Goal: Task Accomplishment & Management: Use online tool/utility

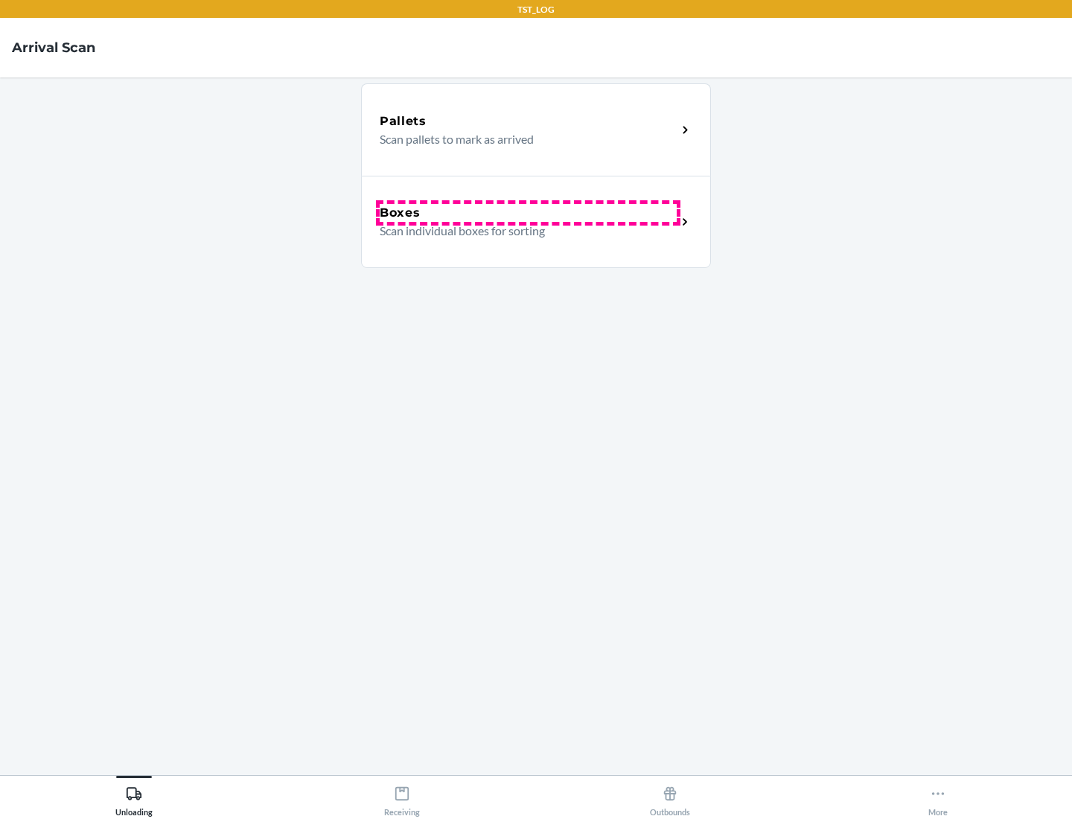
click at [528, 213] on div "Boxes" at bounding box center [528, 213] width 297 height 18
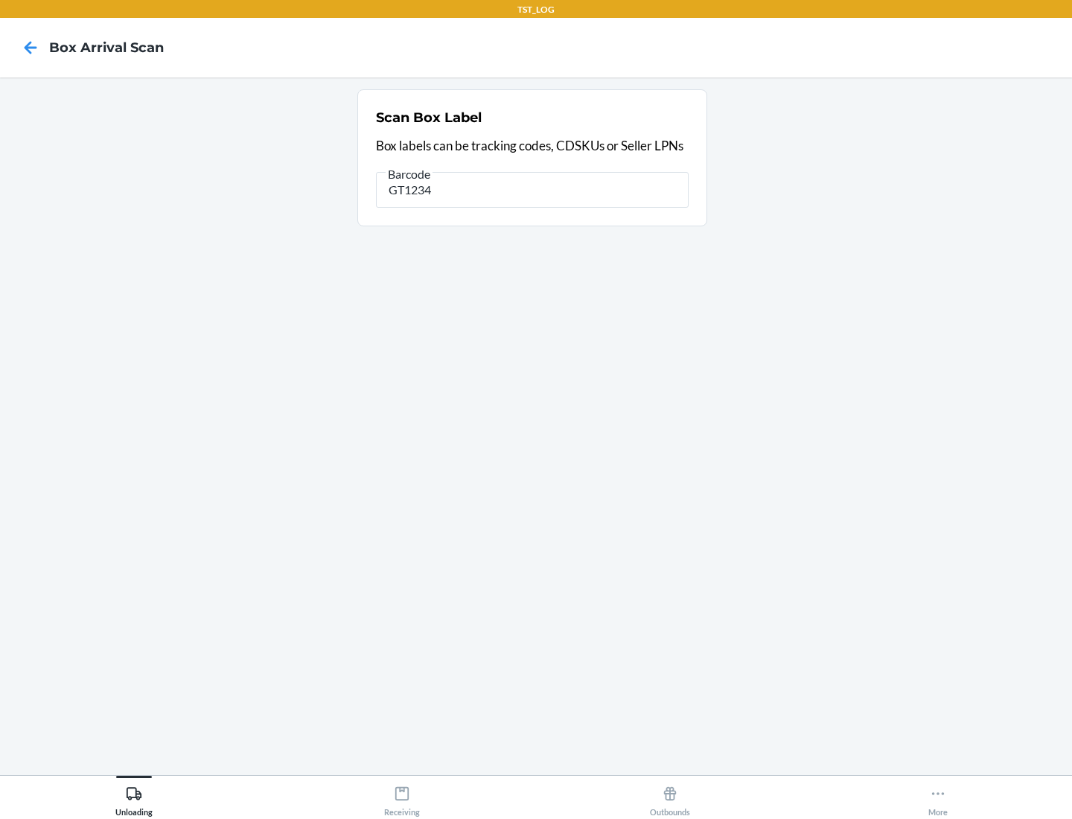
type input "GT1234"
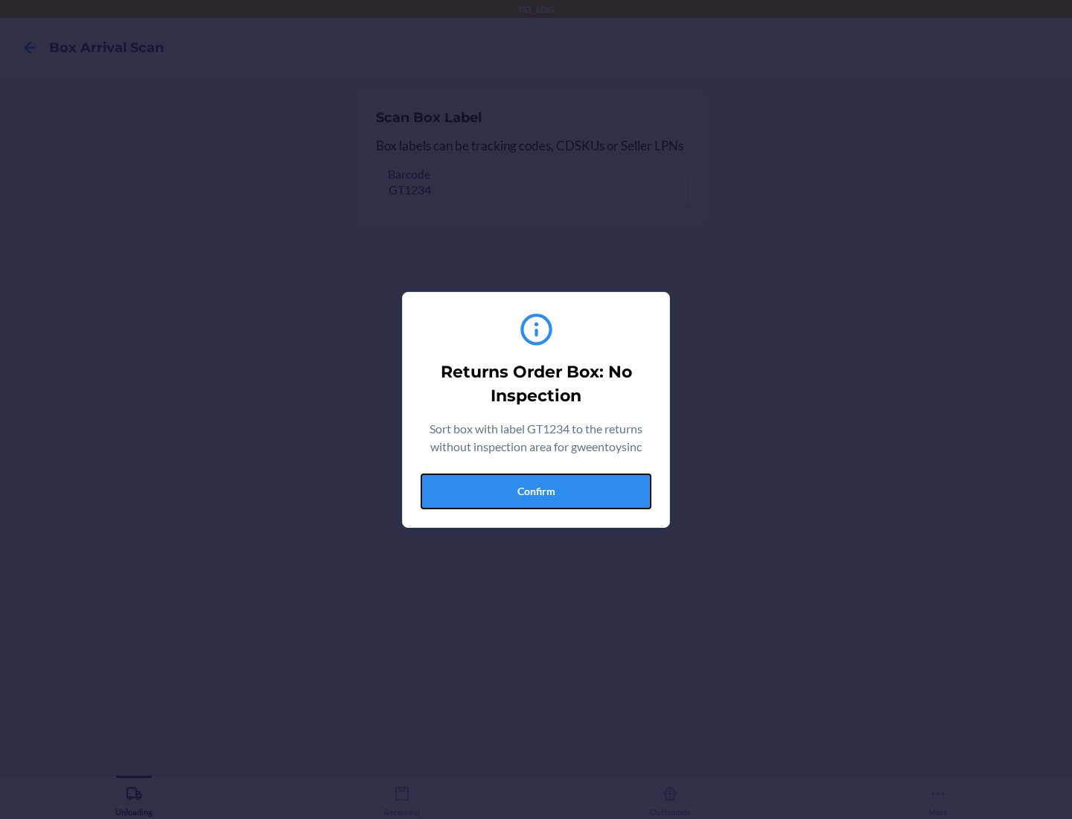
click at [536, 491] on button "Confirm" at bounding box center [536, 491] width 231 height 36
